Goal: Transaction & Acquisition: Purchase product/service

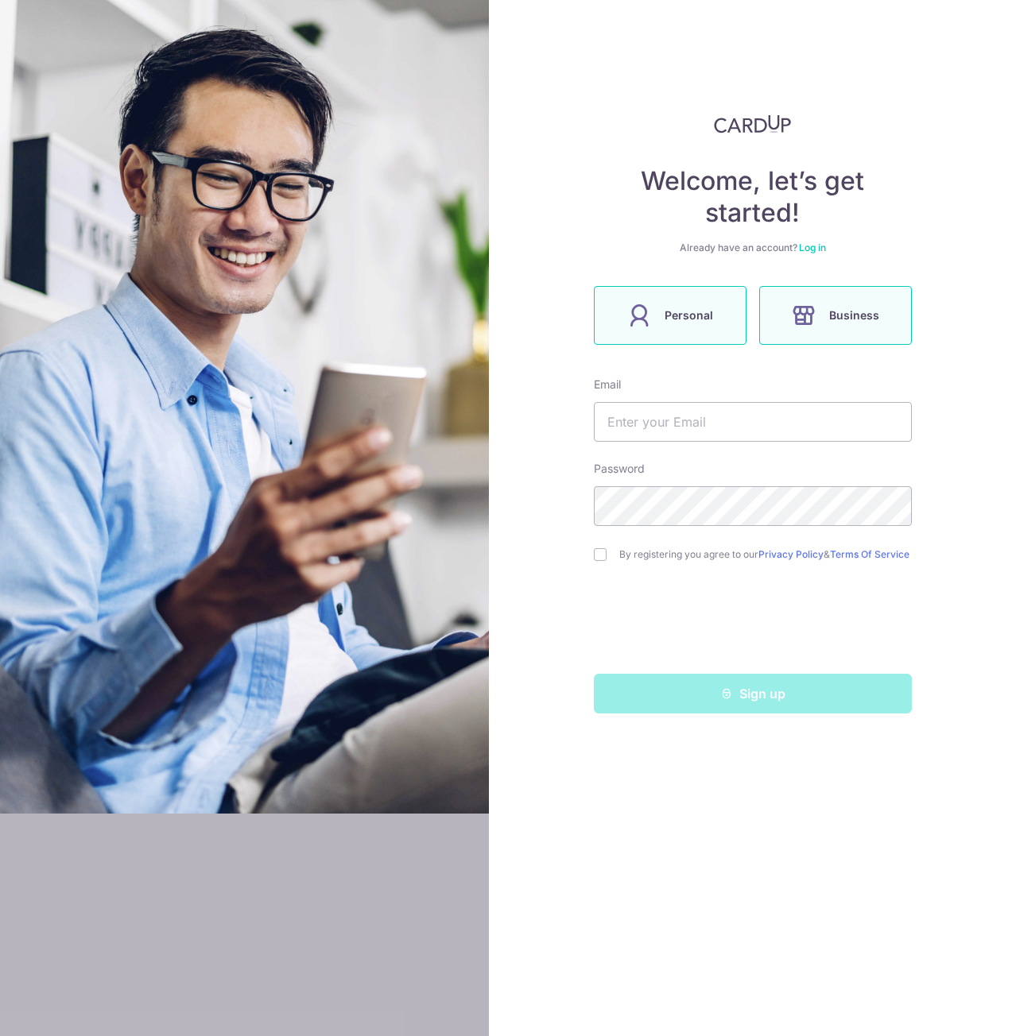
click at [656, 335] on label "Personal" at bounding box center [670, 315] width 153 height 59
drag, startPoint x: 739, startPoint y: 439, endPoint x: 667, endPoint y: 415, distance: 76.2
drag, startPoint x: 632, startPoint y: 375, endPoint x: 612, endPoint y: 370, distance: 20.4
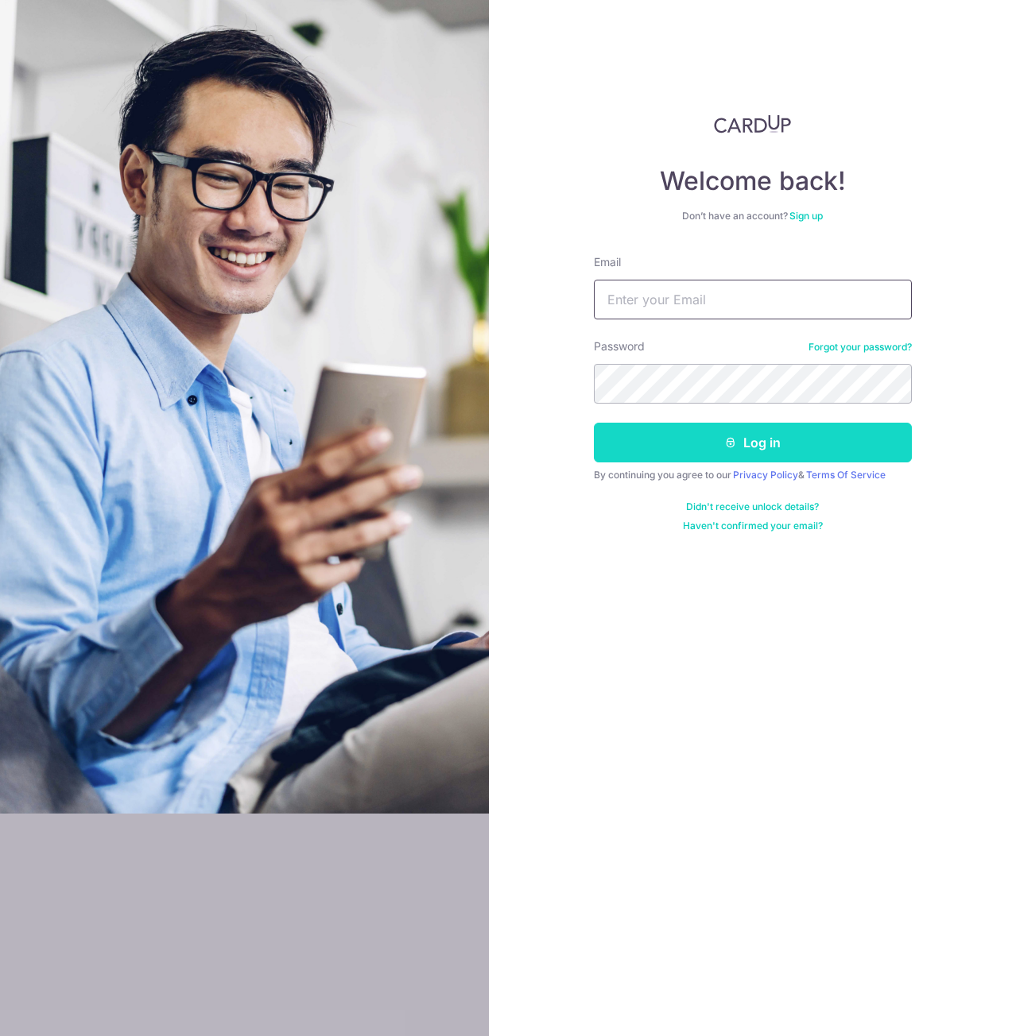
type input "[EMAIL_ADDRESS][DOMAIN_NAME]"
click at [734, 444] on icon "submit" at bounding box center [730, 442] width 13 height 13
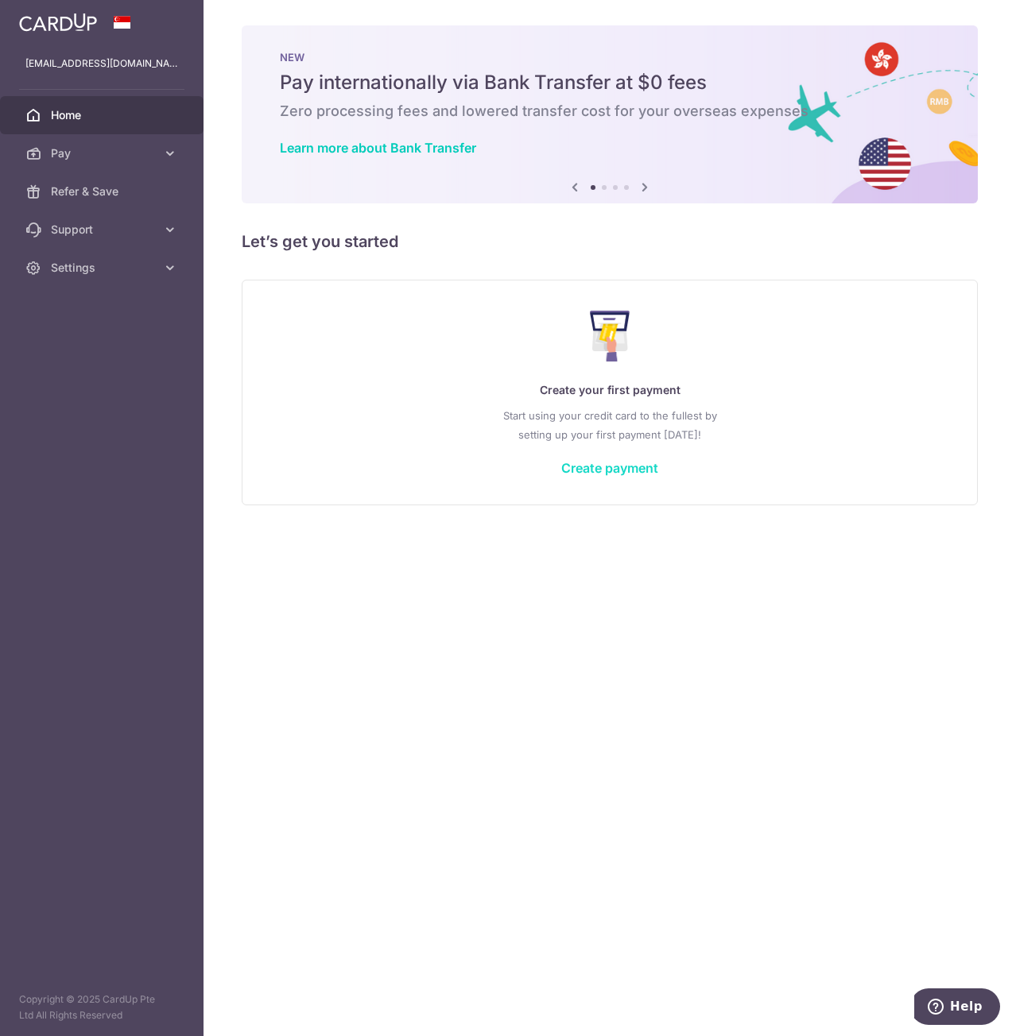
click at [587, 468] on link "Create payment" at bounding box center [609, 468] width 97 height 16
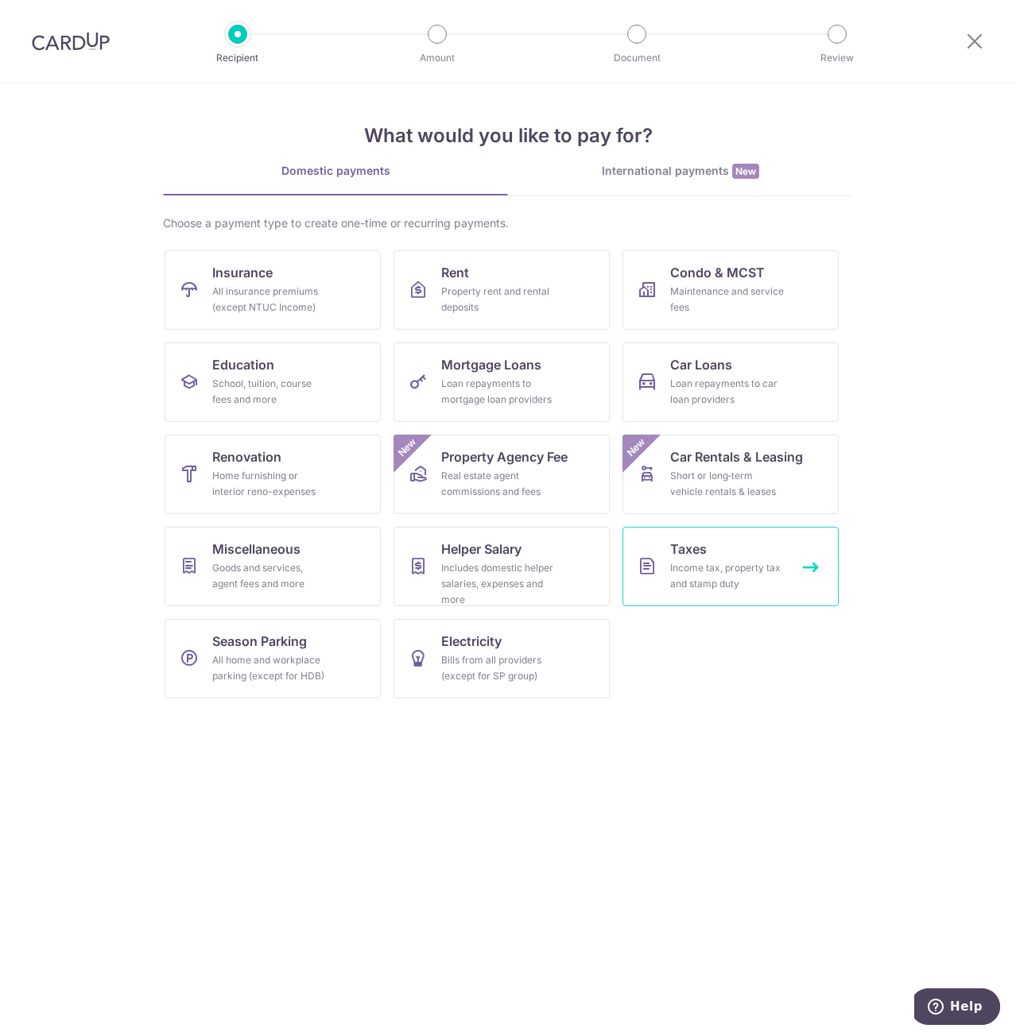
click at [818, 574] on link "Taxes Income tax, property tax and stamp duty" at bounding box center [730, 566] width 216 height 79
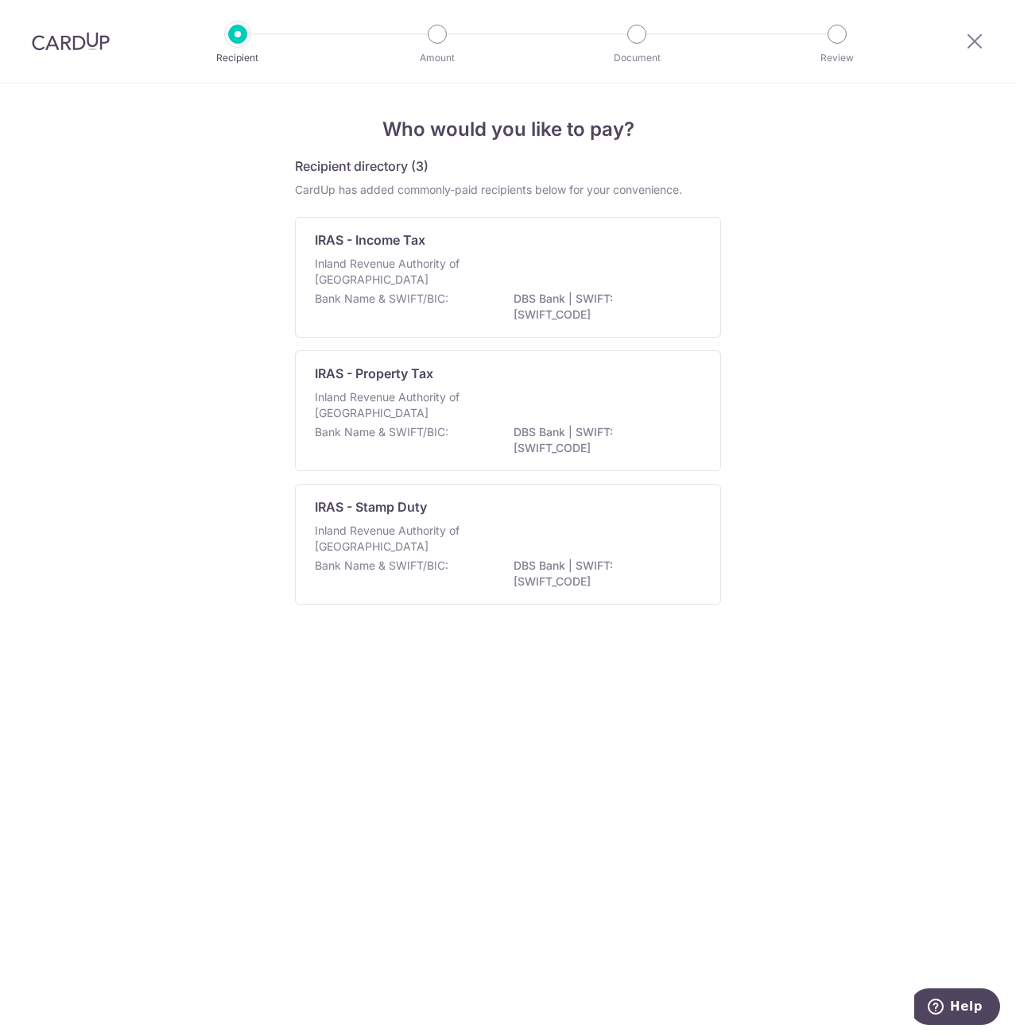
click at [808, 610] on div "Who would you like to pay? Recipient directory (3) CardUp has added commonly-pa…" at bounding box center [508, 559] width 1016 height 953
click at [610, 292] on p "DBS Bank | SWIFT: DBSSSGSGXXX" at bounding box center [602, 307] width 178 height 32
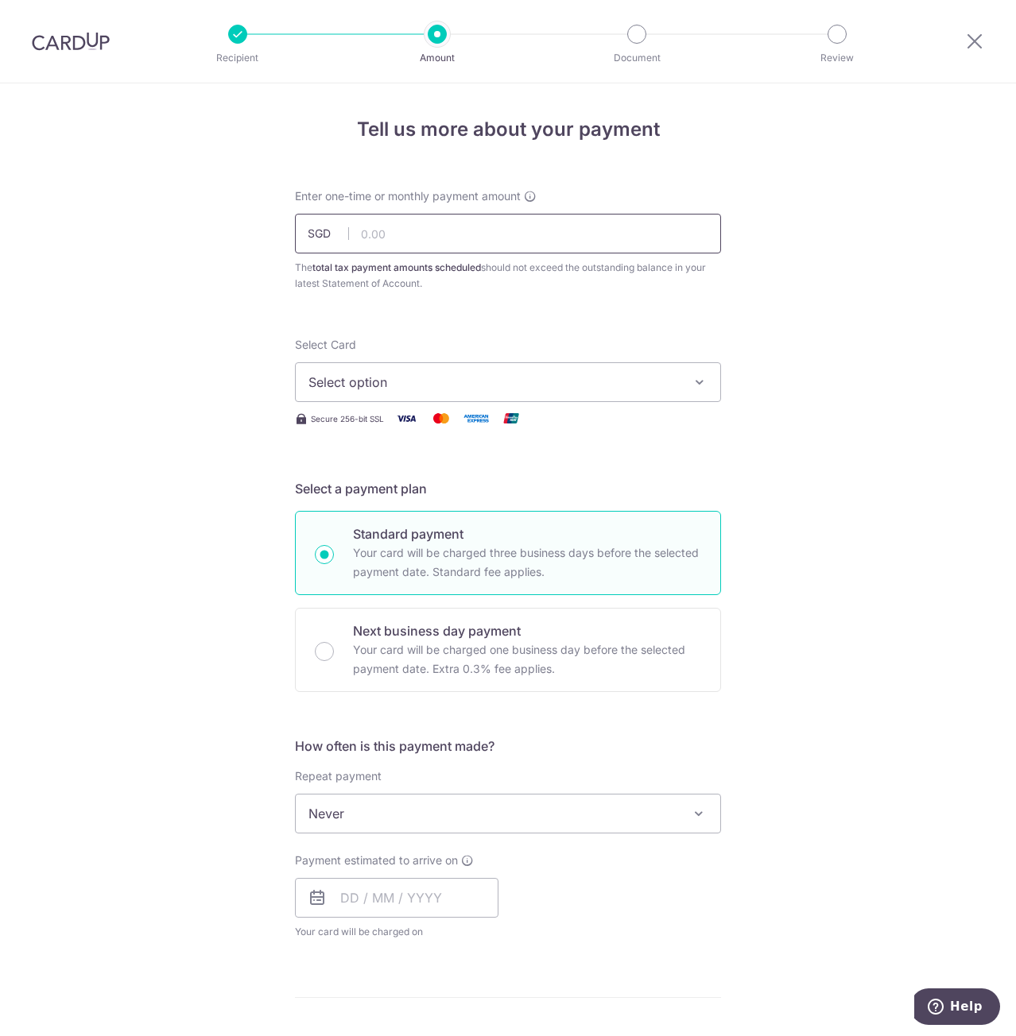
click at [466, 235] on input "text" at bounding box center [508, 234] width 426 height 40
click at [494, 390] on span "Select option" at bounding box center [493, 382] width 370 height 19
click at [765, 432] on div "Tell us more about your payment Enter one-time or monthly payment amount SGD Th…" at bounding box center [508, 821] width 1016 height 1476
click at [501, 645] on p "Your card will be charged one business day before the selected payment date. Ex…" at bounding box center [527, 660] width 348 height 38
click at [334, 645] on input "Next business day payment Your card will be charged one business day before the…" at bounding box center [324, 651] width 19 height 19
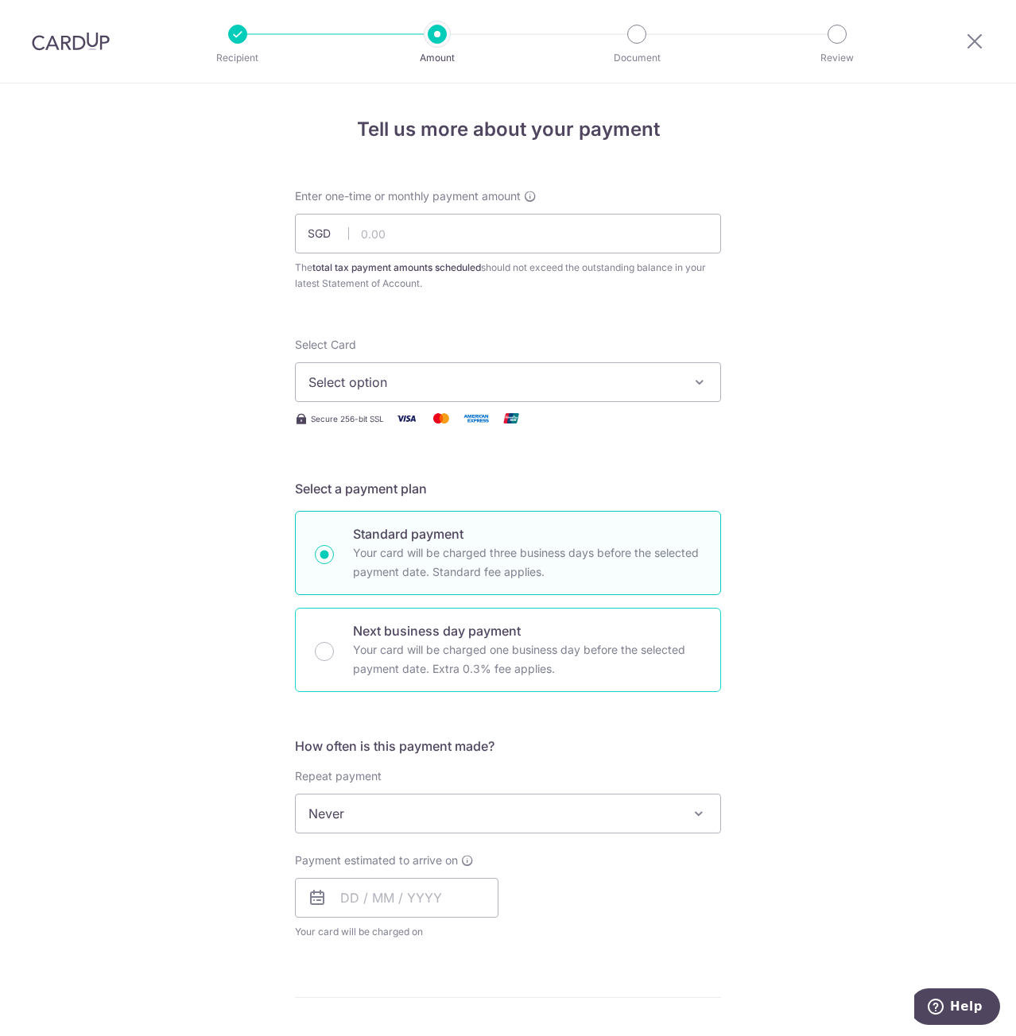
radio input "false"
radio input "true"
click at [567, 547] on p "Your card will be charged three business days before the selected payment date.…" at bounding box center [527, 563] width 348 height 38
click at [334, 547] on input "Standard payment Your card will be charged three business days before the selec…" at bounding box center [324, 554] width 19 height 19
radio input "true"
